Goal: Download file/media

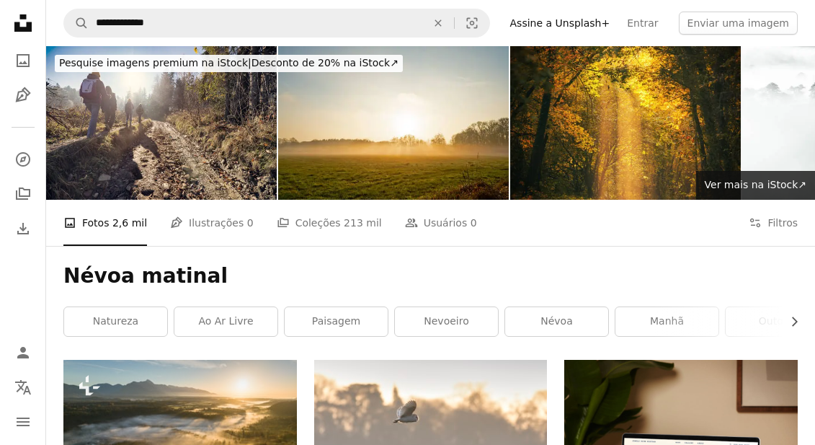
scroll to position [9657, 0]
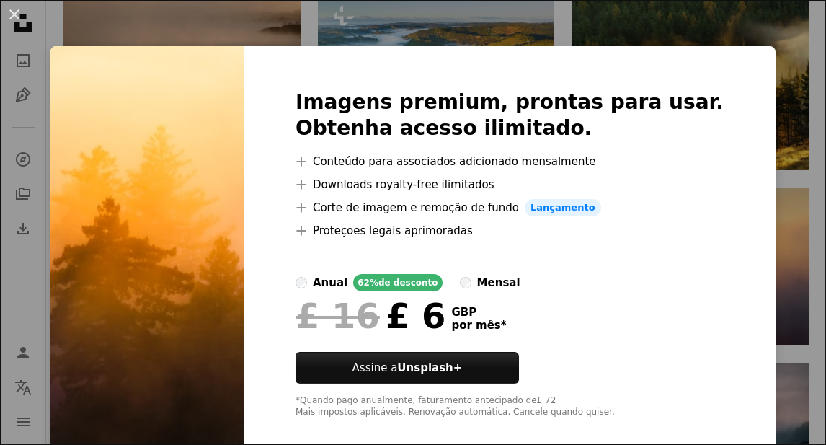
click at [785, 111] on div "An X shape Imagens premium, prontas para usar. Obtenha acesso ilimitado. A plus…" at bounding box center [413, 222] width 826 height 445
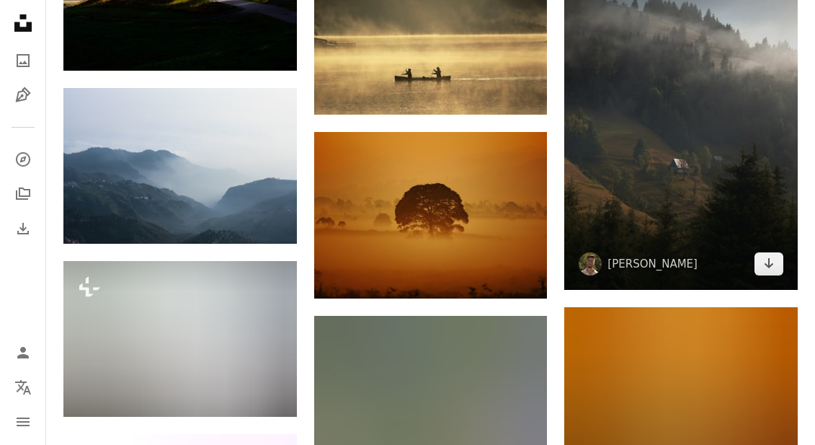
scroll to position [11531, 0]
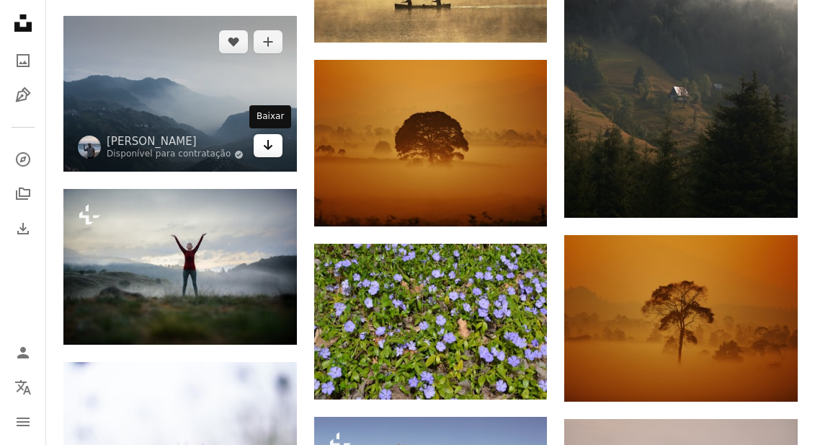
click at [268, 142] on icon "Baixar" at bounding box center [267, 145] width 9 height 10
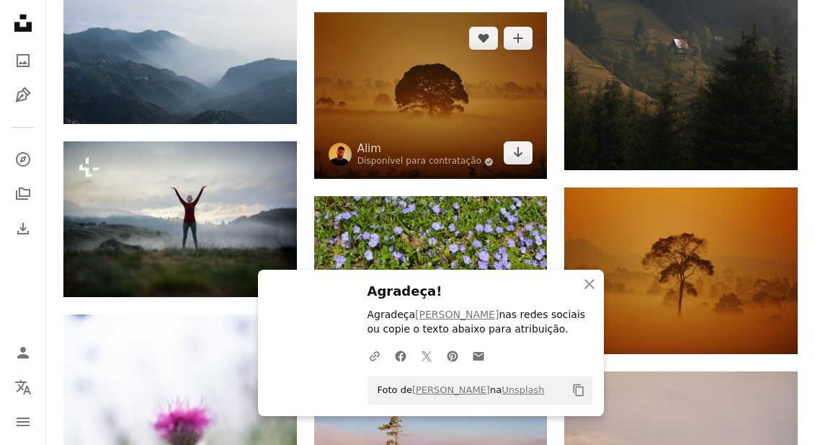
scroll to position [11675, 0]
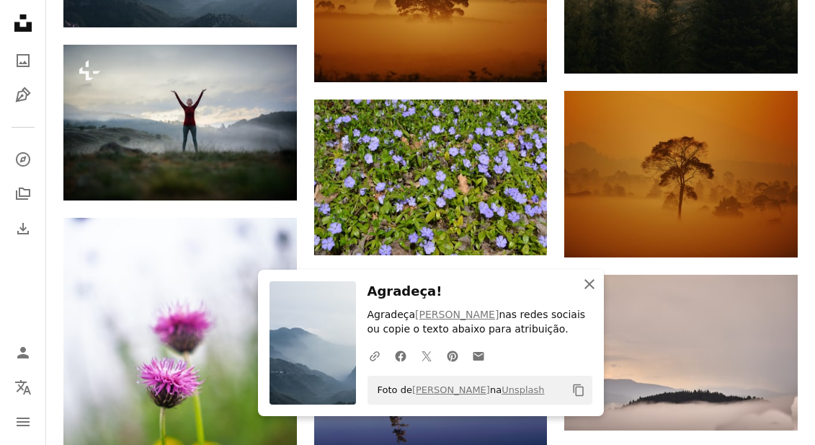
click at [591, 286] on icon "button" at bounding box center [589, 284] width 10 height 10
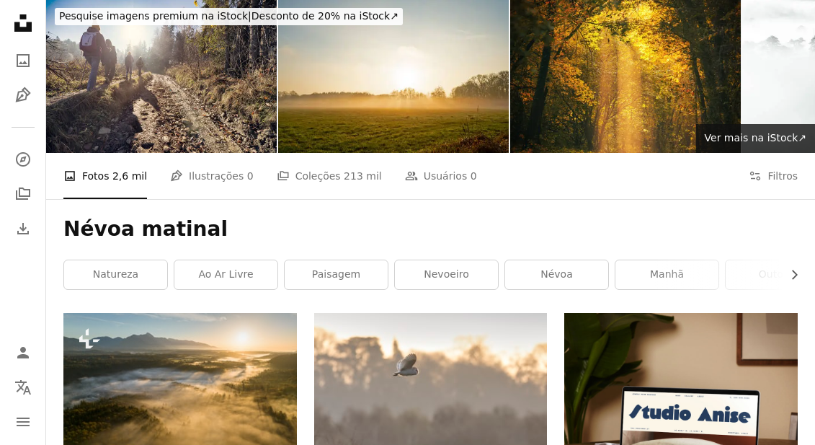
scroll to position [72, 0]
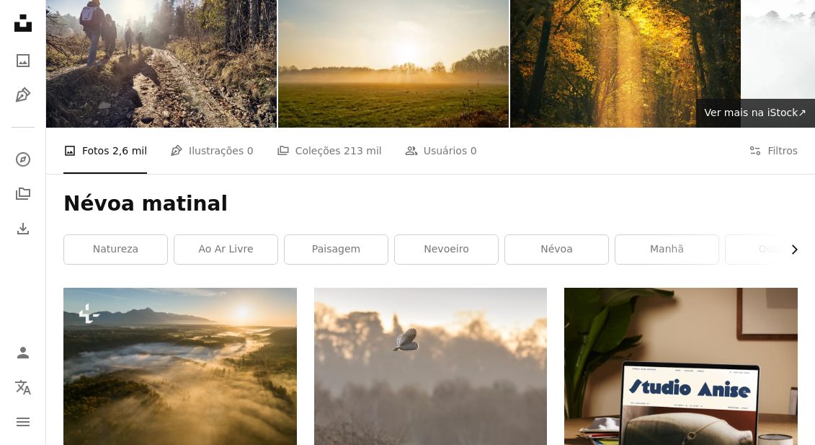
click at [792, 251] on icon "Chevron right" at bounding box center [794, 249] width 14 height 14
click at [566, 251] on link "outono" at bounding box center [561, 249] width 103 height 29
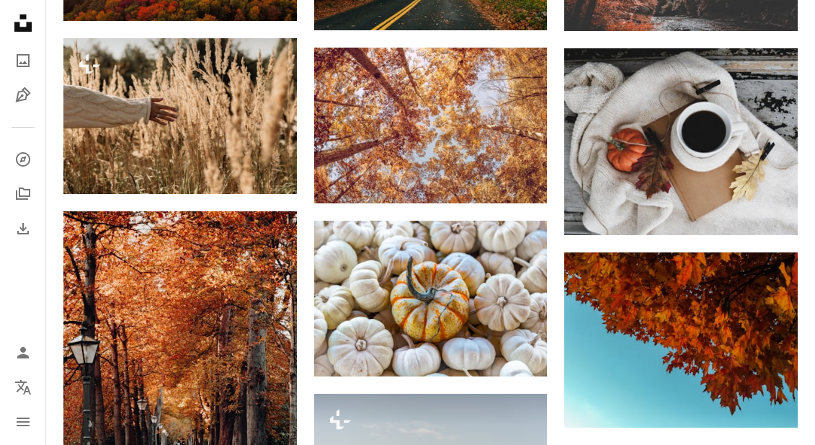
scroll to position [5333, 0]
